Goal: Find specific page/section: Find specific page/section

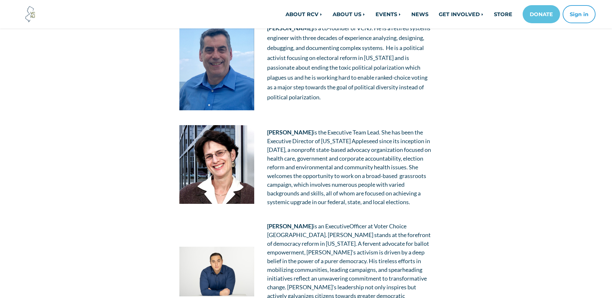
scroll to position [258, 0]
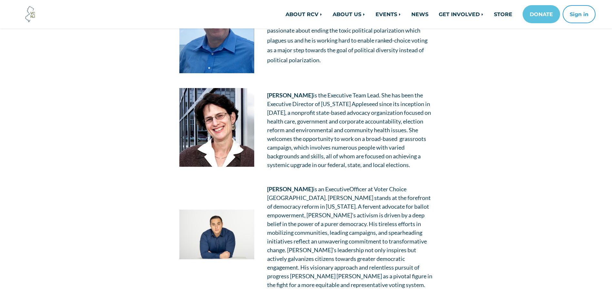
click at [303, 94] on strong "[PERSON_NAME]" at bounding box center [290, 95] width 46 height 7
drag, startPoint x: 303, startPoint y: 94, endPoint x: 314, endPoint y: 103, distance: 14.3
click at [314, 107] on td "Renée Steinhagen is the Executive Team Lead. She has been the Executive Directo…" at bounding box center [350, 130] width 178 height 97
drag, startPoint x: 314, startPoint y: 95, endPoint x: 268, endPoint y: 98, distance: 46.3
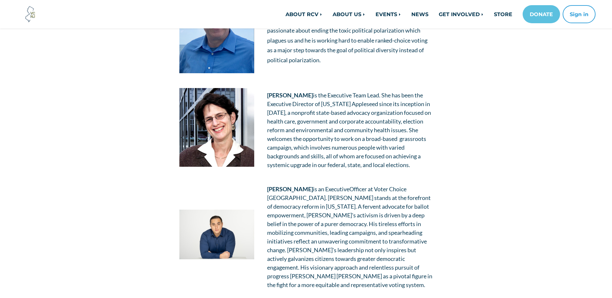
click at [268, 98] on strong "Renée Steinhagen" at bounding box center [290, 95] width 46 height 7
copy strong "Renée Steinhagen"
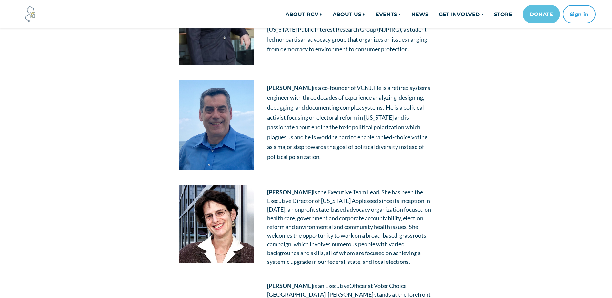
scroll to position [0, 0]
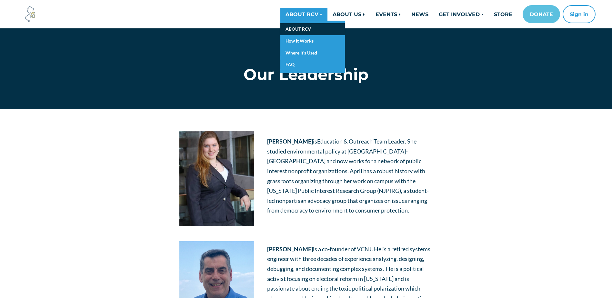
click at [308, 31] on link "ABOUT RCV" at bounding box center [312, 29] width 65 height 12
